Goal: Information Seeking & Learning: Learn about a topic

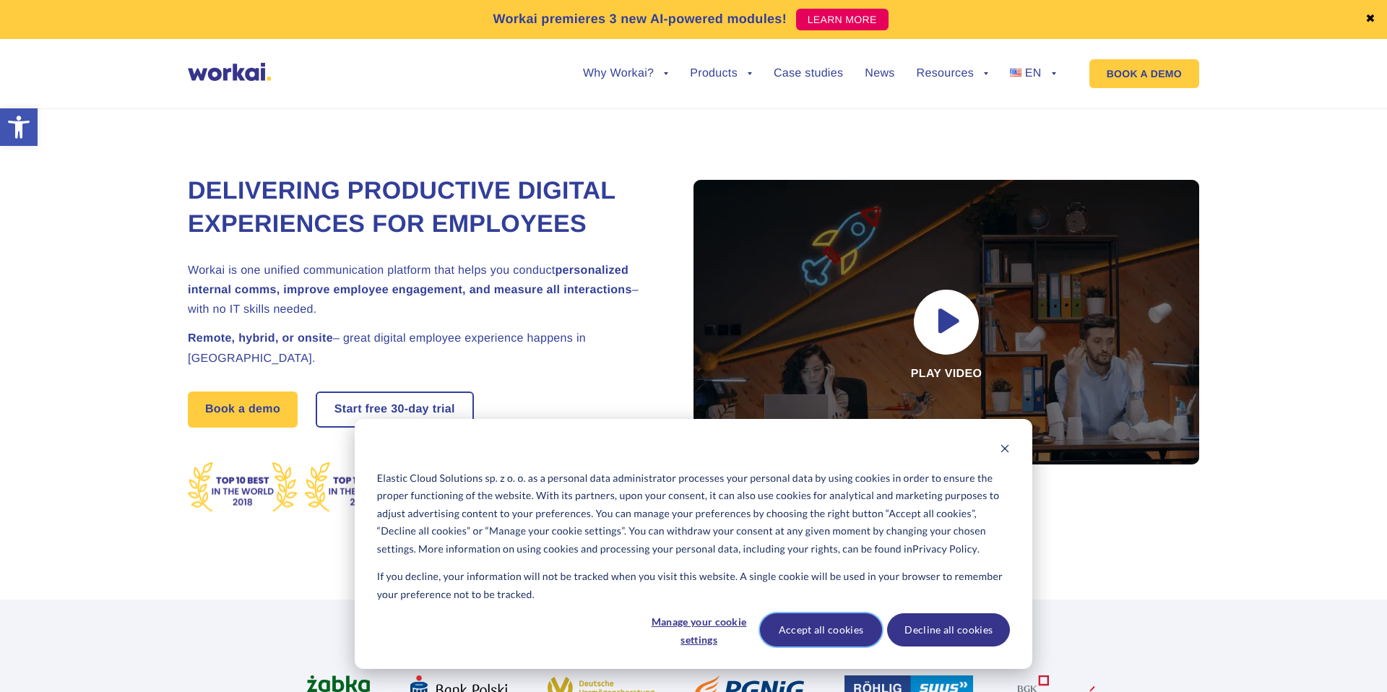
click at [817, 631] on button "Accept all cookies" at bounding box center [821, 629] width 123 height 33
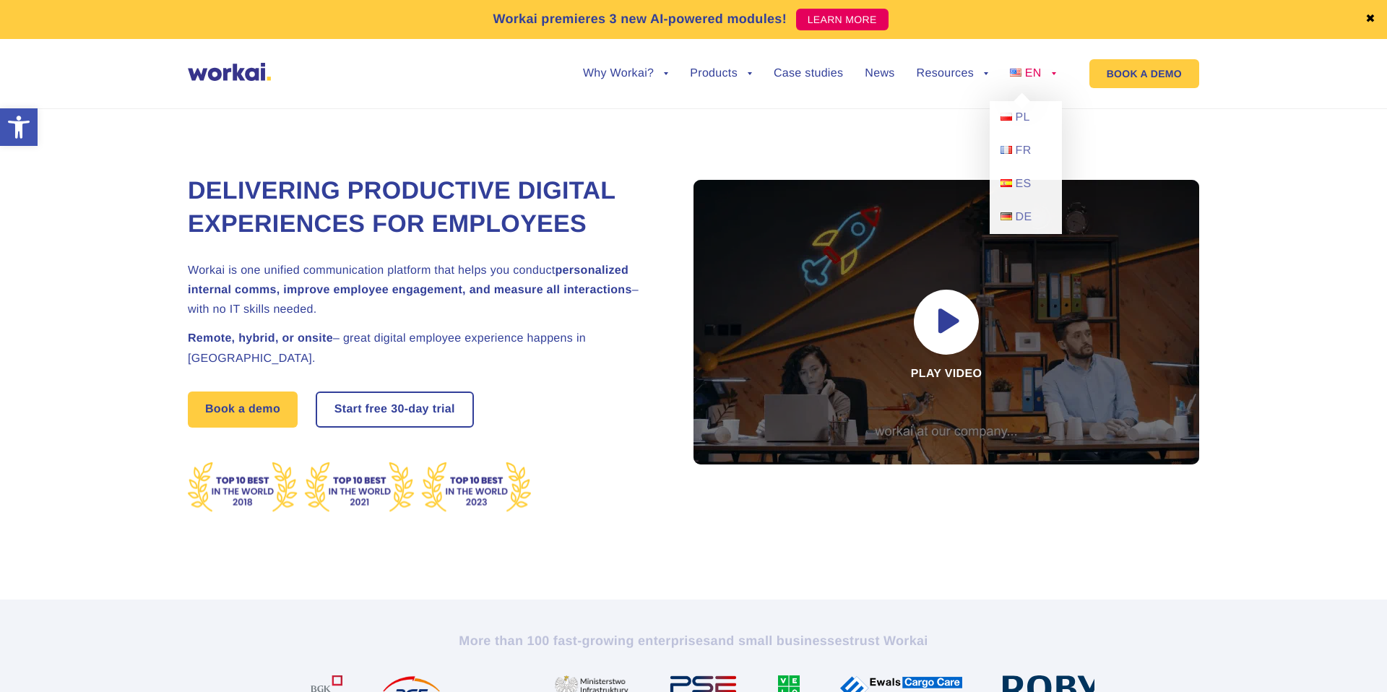
click at [1050, 72] on link "EN" at bounding box center [1033, 74] width 46 height 12
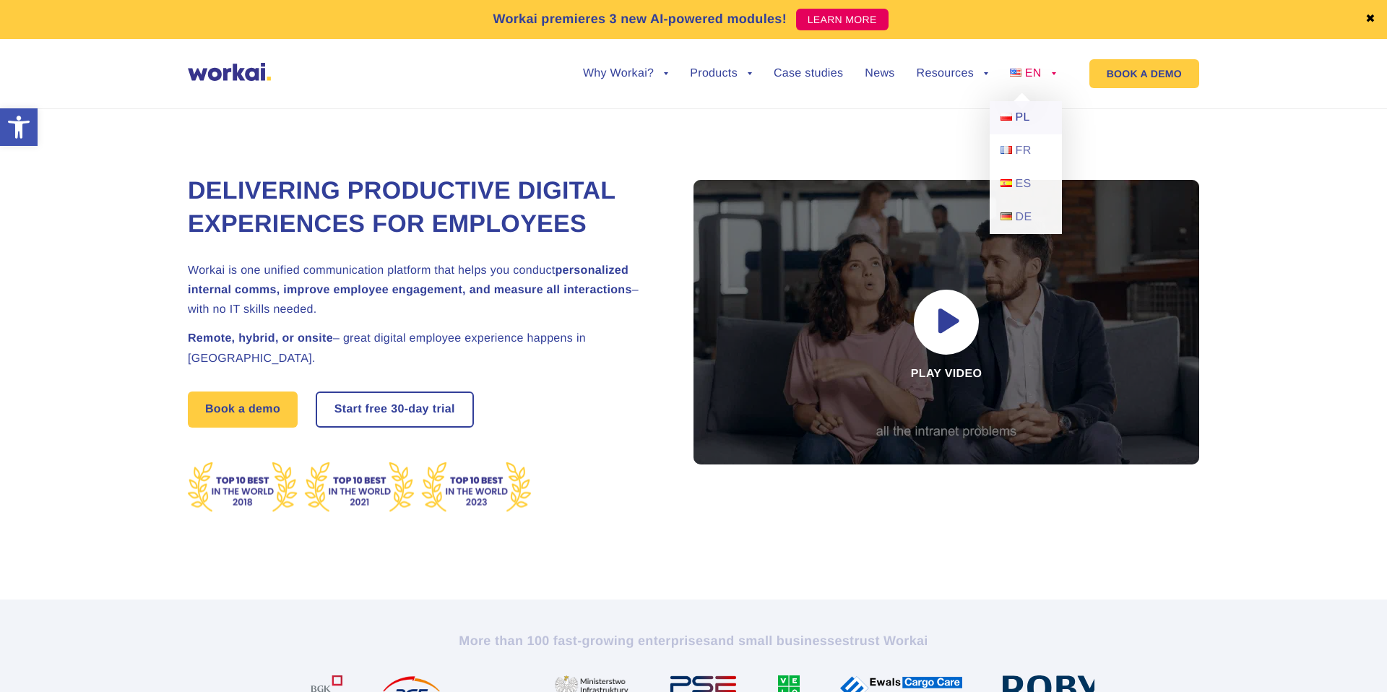
click at [1019, 116] on span "PL" at bounding box center [1023, 117] width 14 height 12
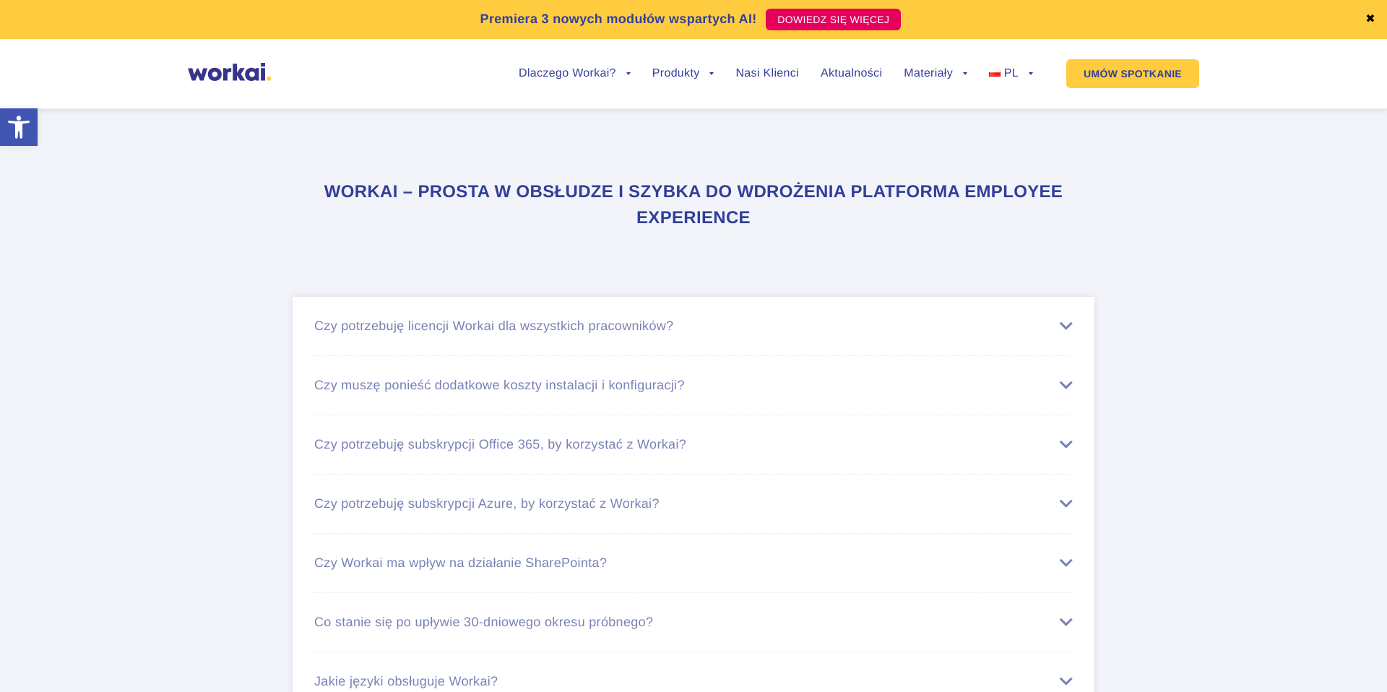
scroll to position [8478, 0]
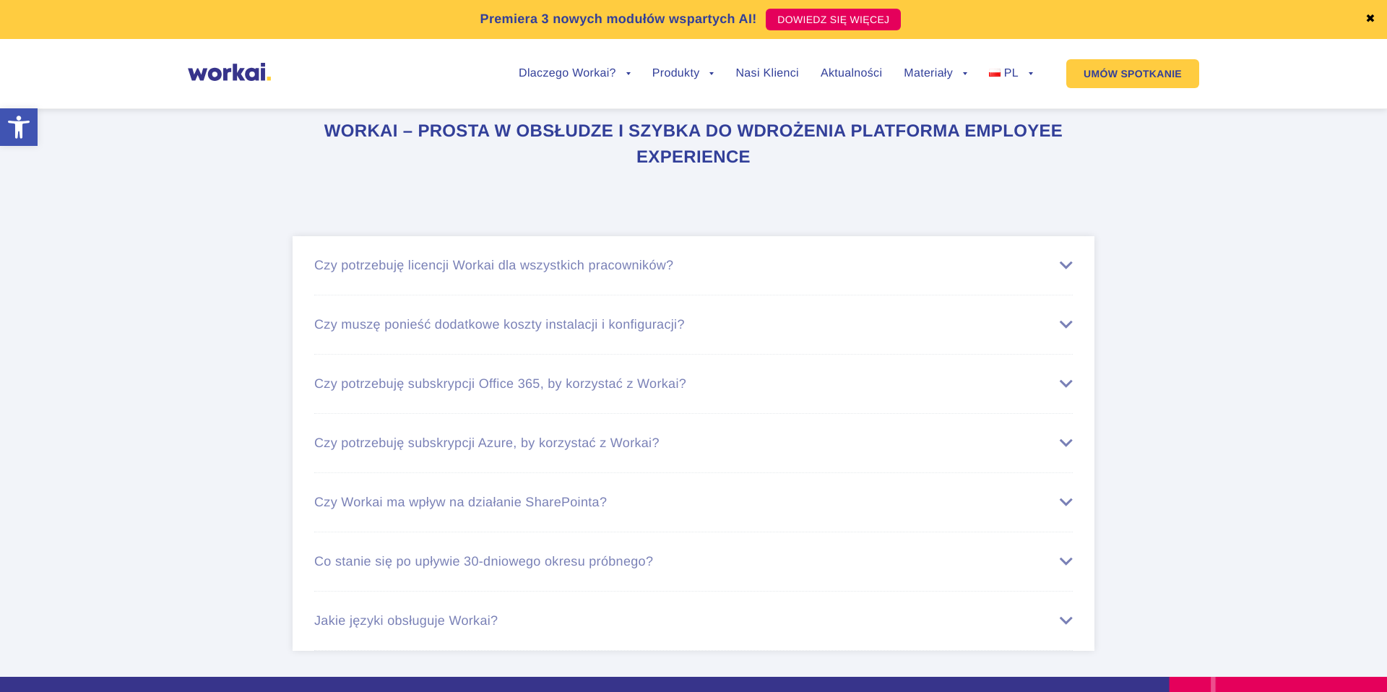
click at [1068, 266] on div "Czy potrzebuję licencji Workai dla wszystkich pracowników?" at bounding box center [693, 265] width 759 height 15
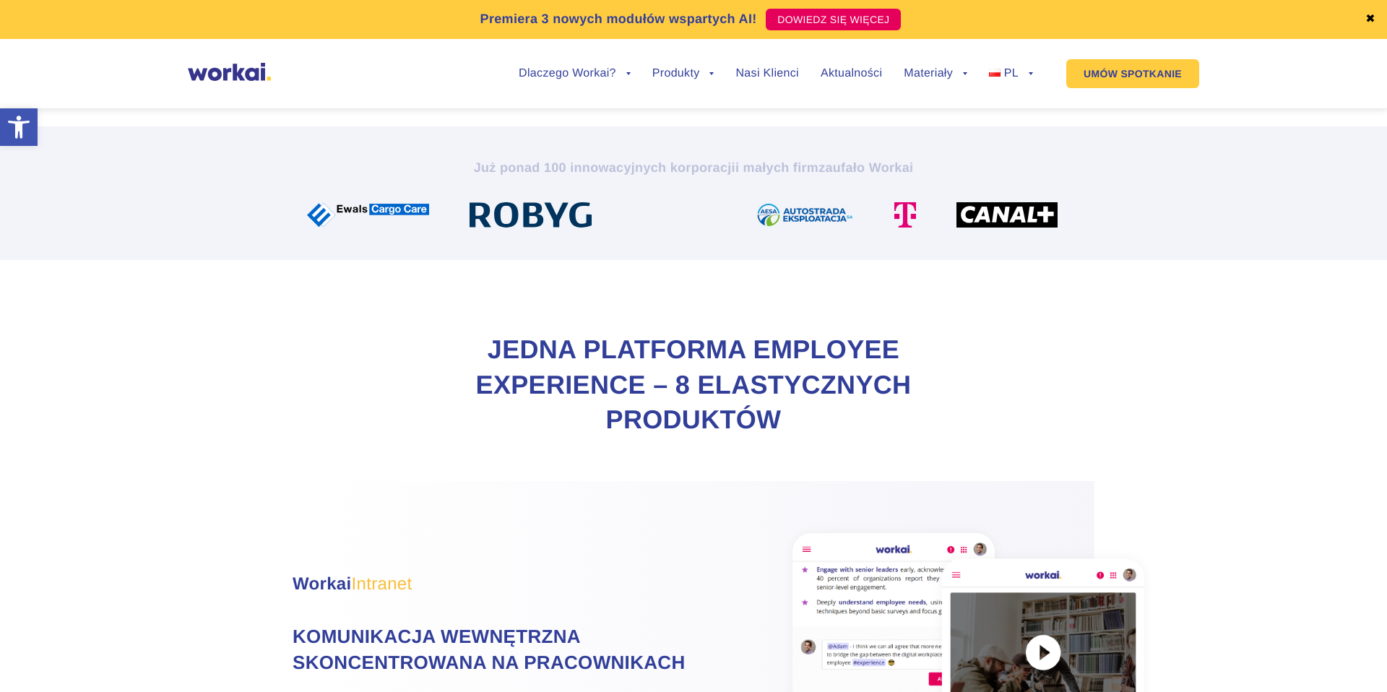
scroll to position [0, 0]
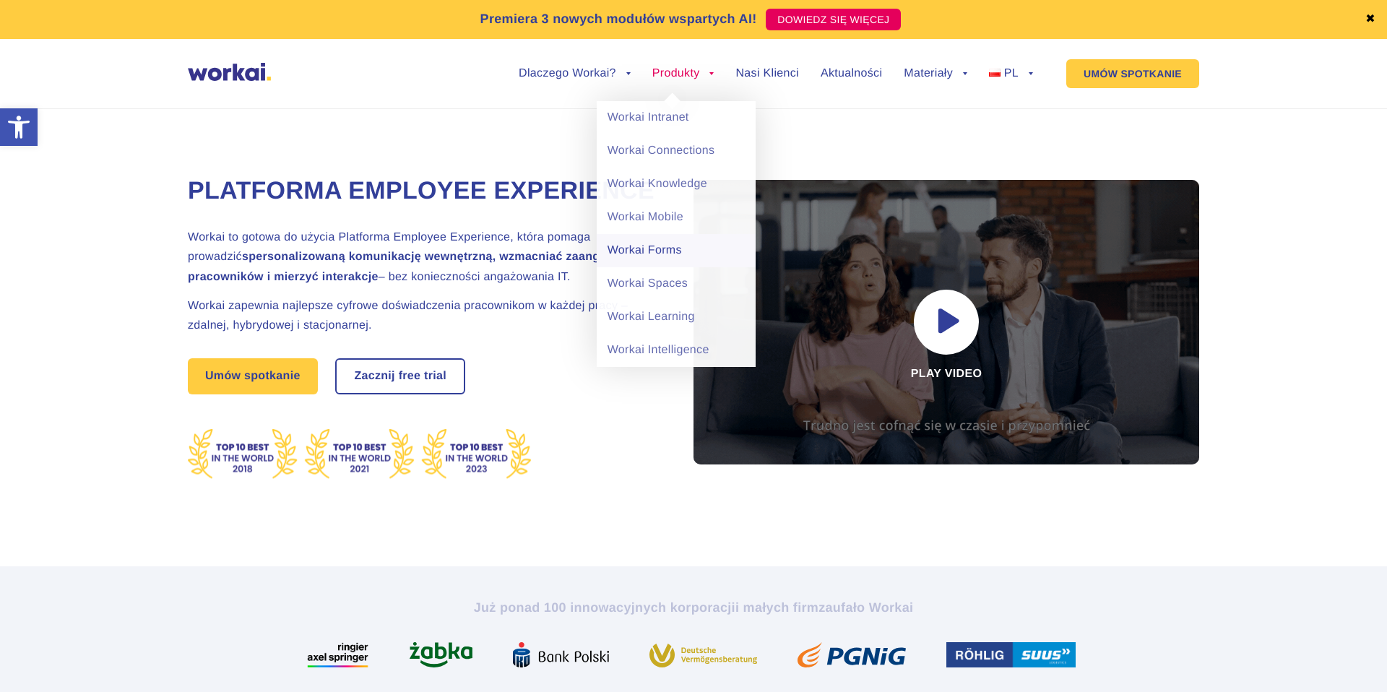
click at [638, 246] on link "Workai Forms" at bounding box center [676, 250] width 159 height 33
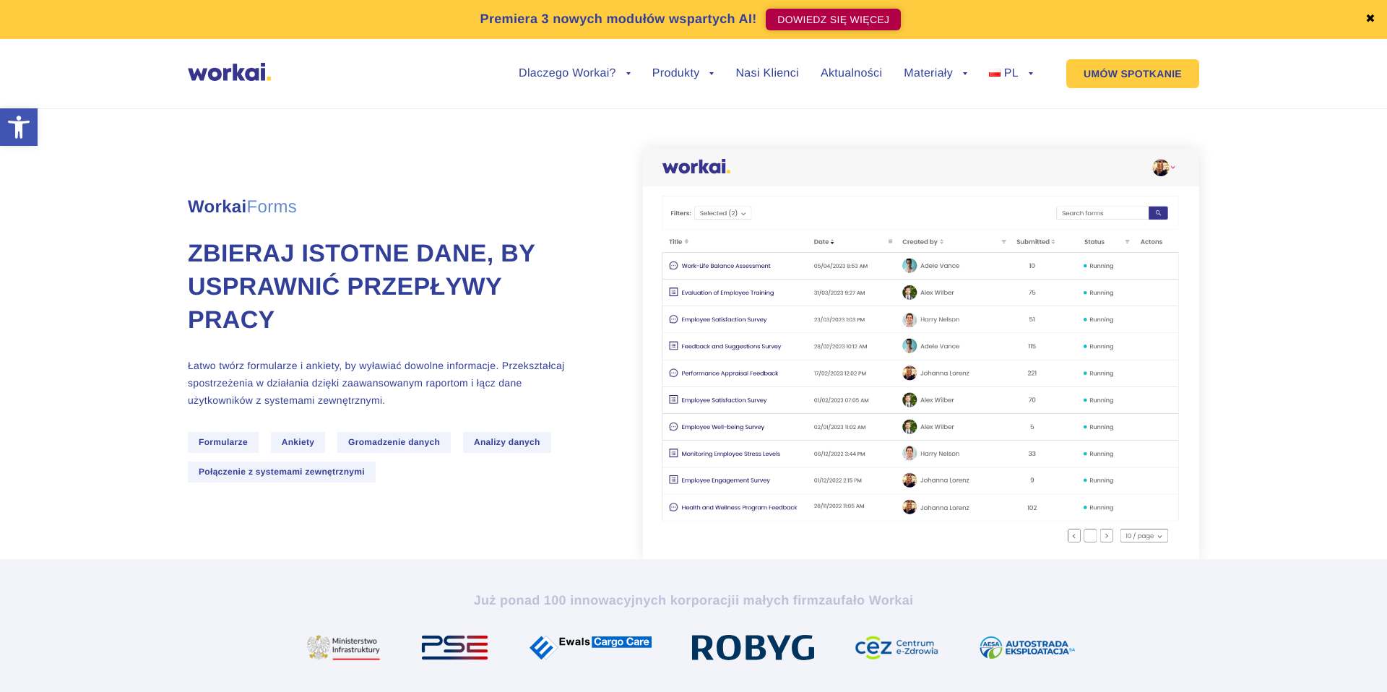
click at [821, 21] on link "DOWIEDZ SIĘ WIĘCEJ" at bounding box center [833, 20] width 135 height 22
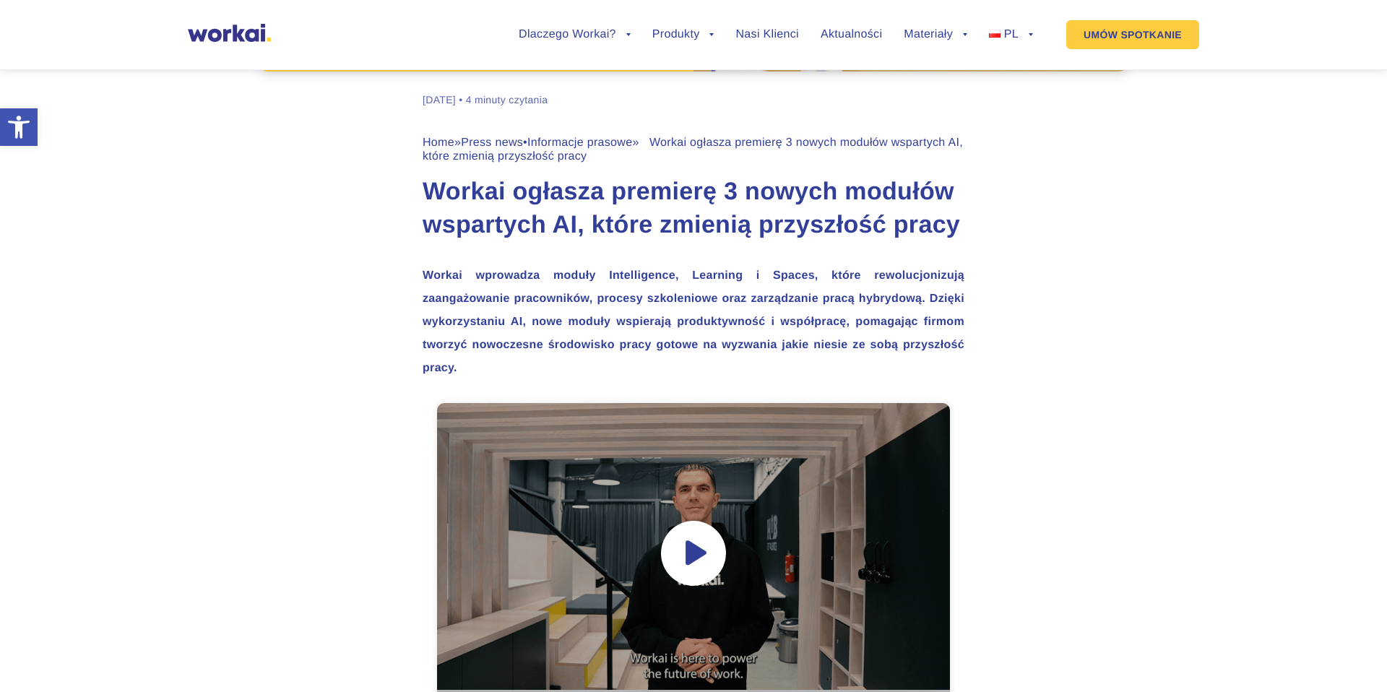
scroll to position [550, 0]
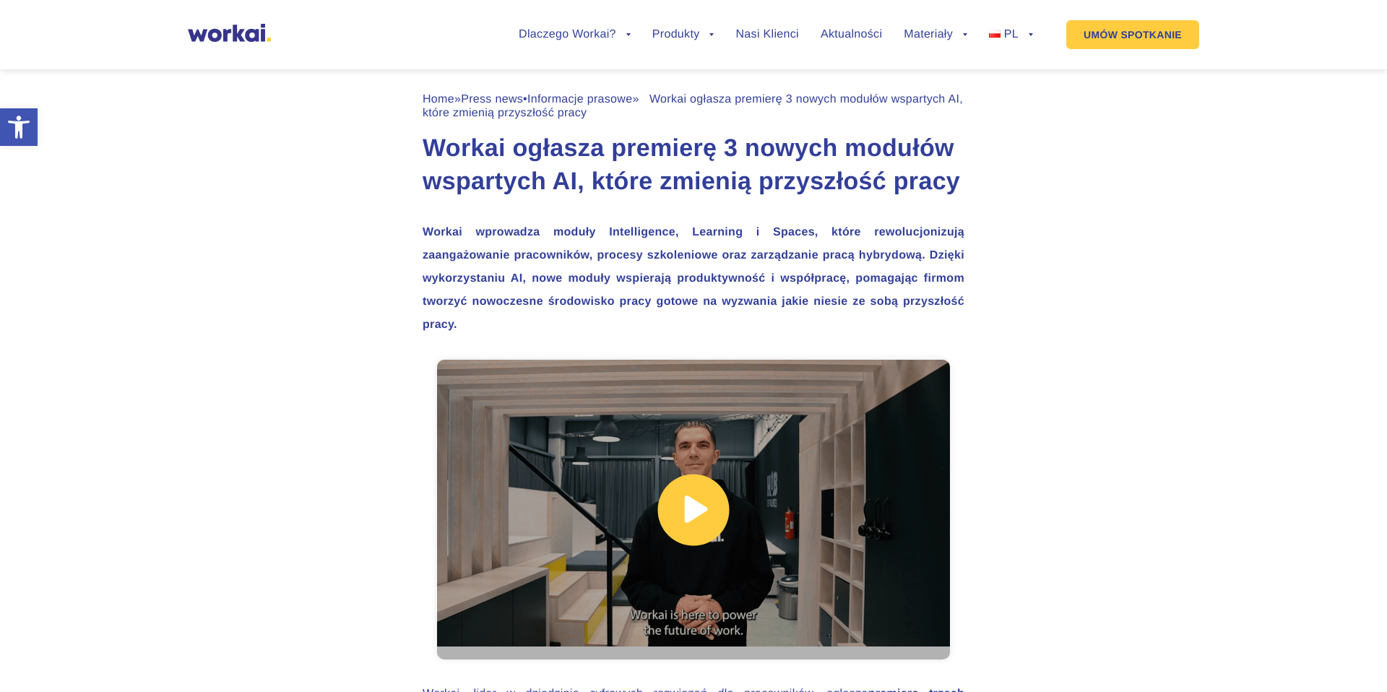
click at [695, 522] on link at bounding box center [693, 510] width 513 height 300
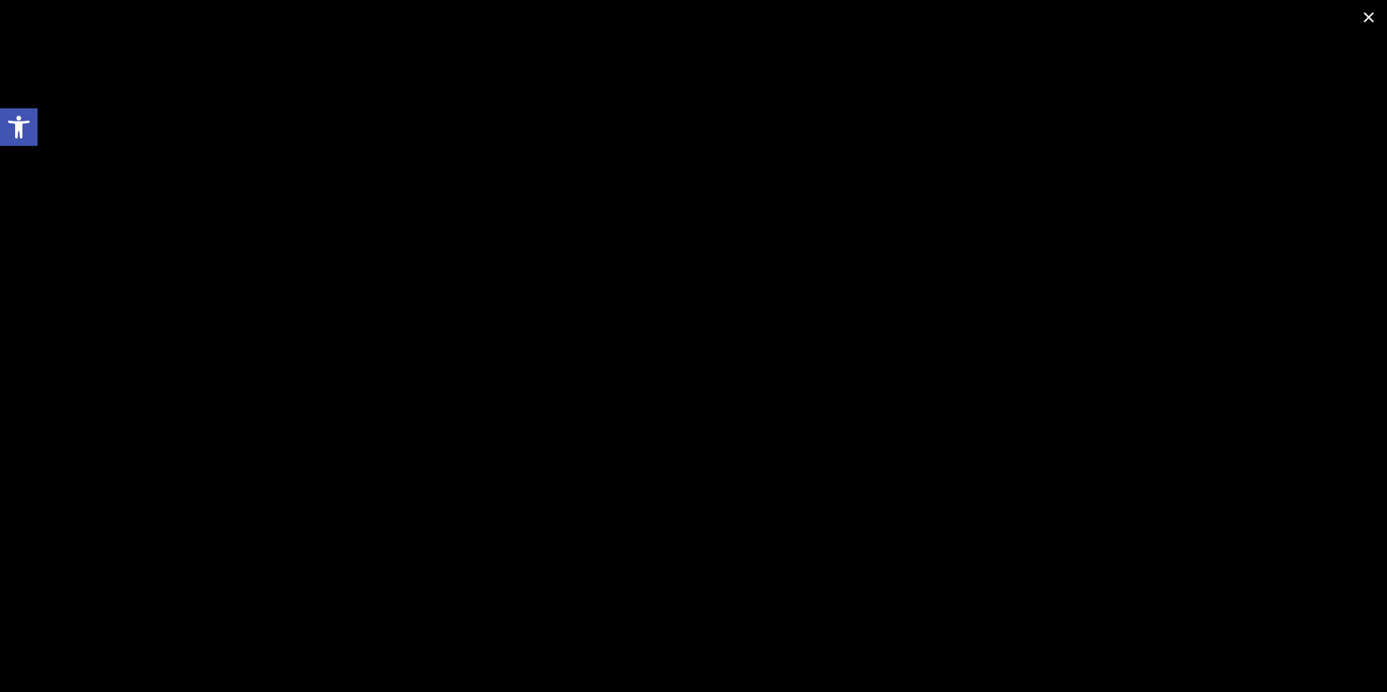
click at [1369, 18] on span at bounding box center [1369, 17] width 36 height 34
